Goal: Information Seeking & Learning: Learn about a topic

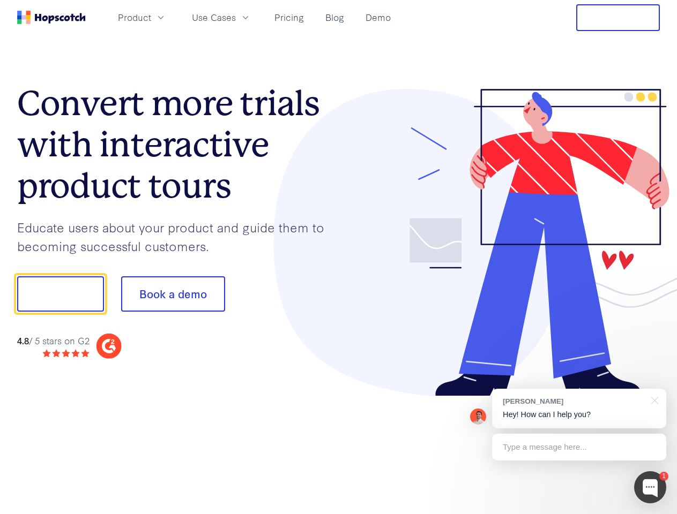
click at [339, 257] on div at bounding box center [499, 243] width 321 height 308
click at [151, 17] on span "Product" at bounding box center [134, 17] width 33 height 13
click at [236, 17] on span "Use Cases" at bounding box center [214, 17] width 44 height 13
click at [618, 18] on button "Free Trial" at bounding box center [618, 17] width 84 height 27
click at [60, 294] on button "Show me!" at bounding box center [60, 293] width 87 height 35
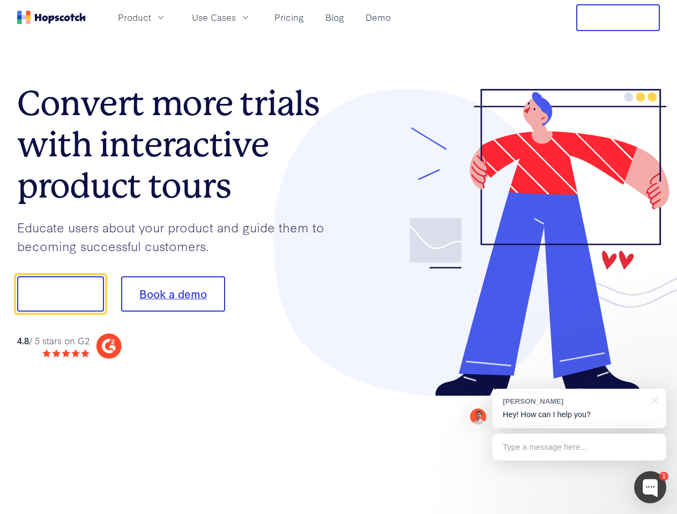
click at [172, 294] on button "Book a demo" at bounding box center [173, 293] width 104 height 35
click at [650, 487] on div at bounding box center [650, 487] width 32 height 32
click at [579, 409] on div "[PERSON_NAME] Hey! How can I help you?" at bounding box center [579, 409] width 174 height 40
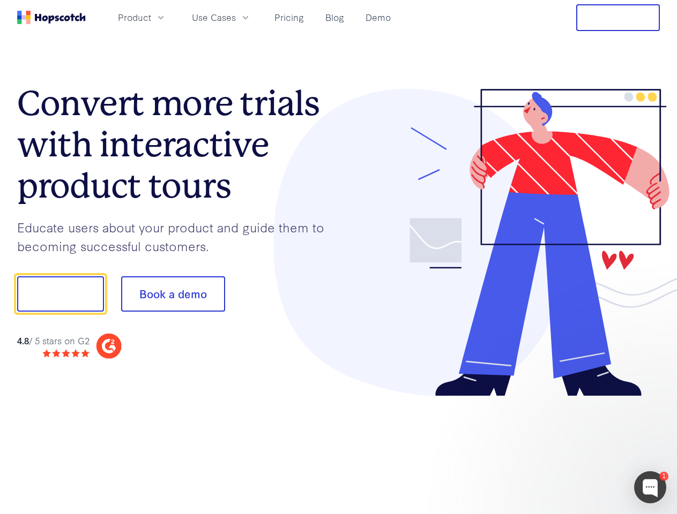
click at [652, 400] on div at bounding box center [565, 292] width 201 height 357
click at [579, 447] on div at bounding box center [565, 365] width 201 height 214
